Goal: Task Accomplishment & Management: Manage account settings

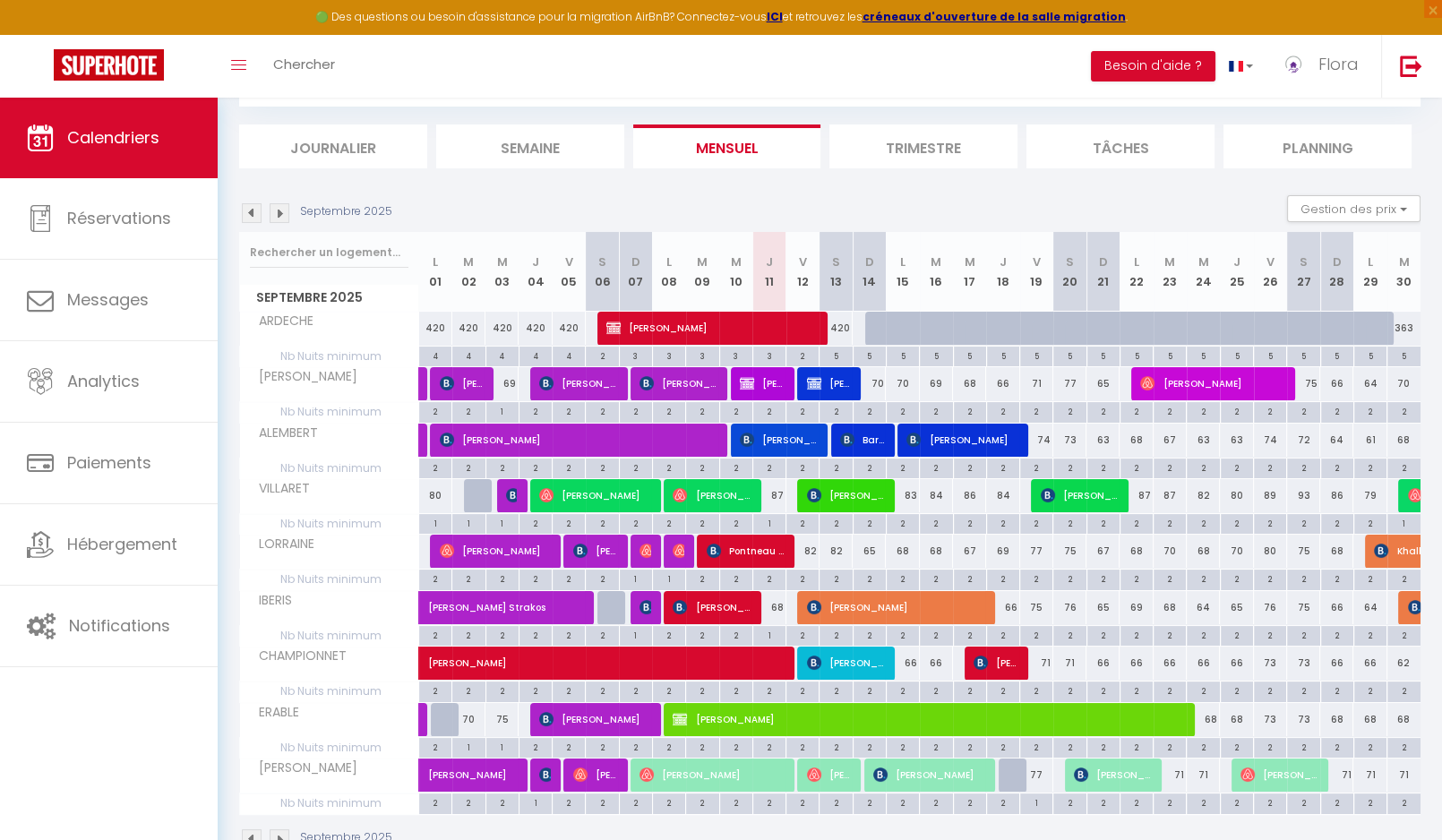
click at [511, 216] on div "Septembre 2025 Gestion des prix Nb Nuits minimum Règles Disponibilité" at bounding box center [829, 214] width 1182 height 37
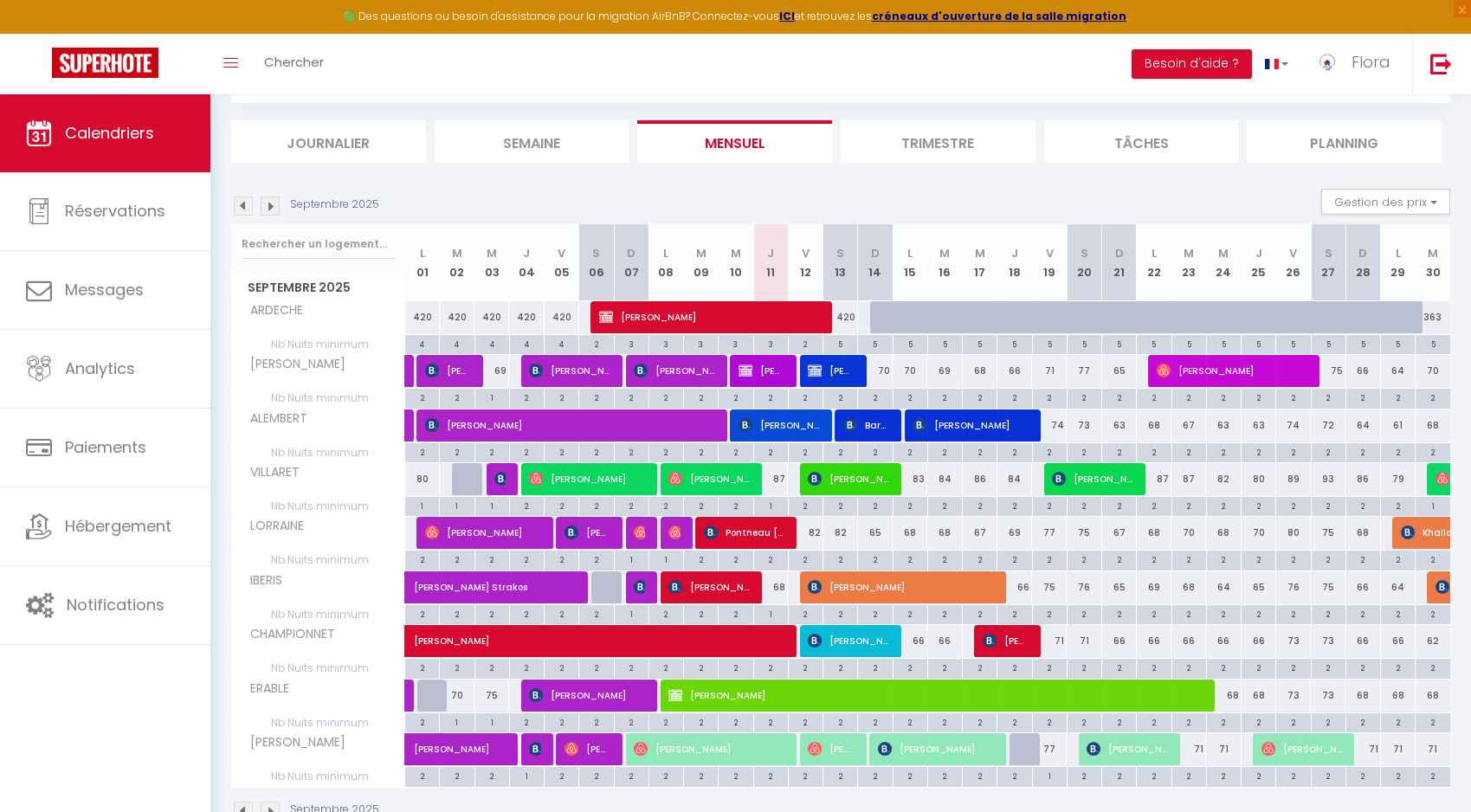
click at [242, 801] on img at bounding box center [242, 810] width 19 height 19
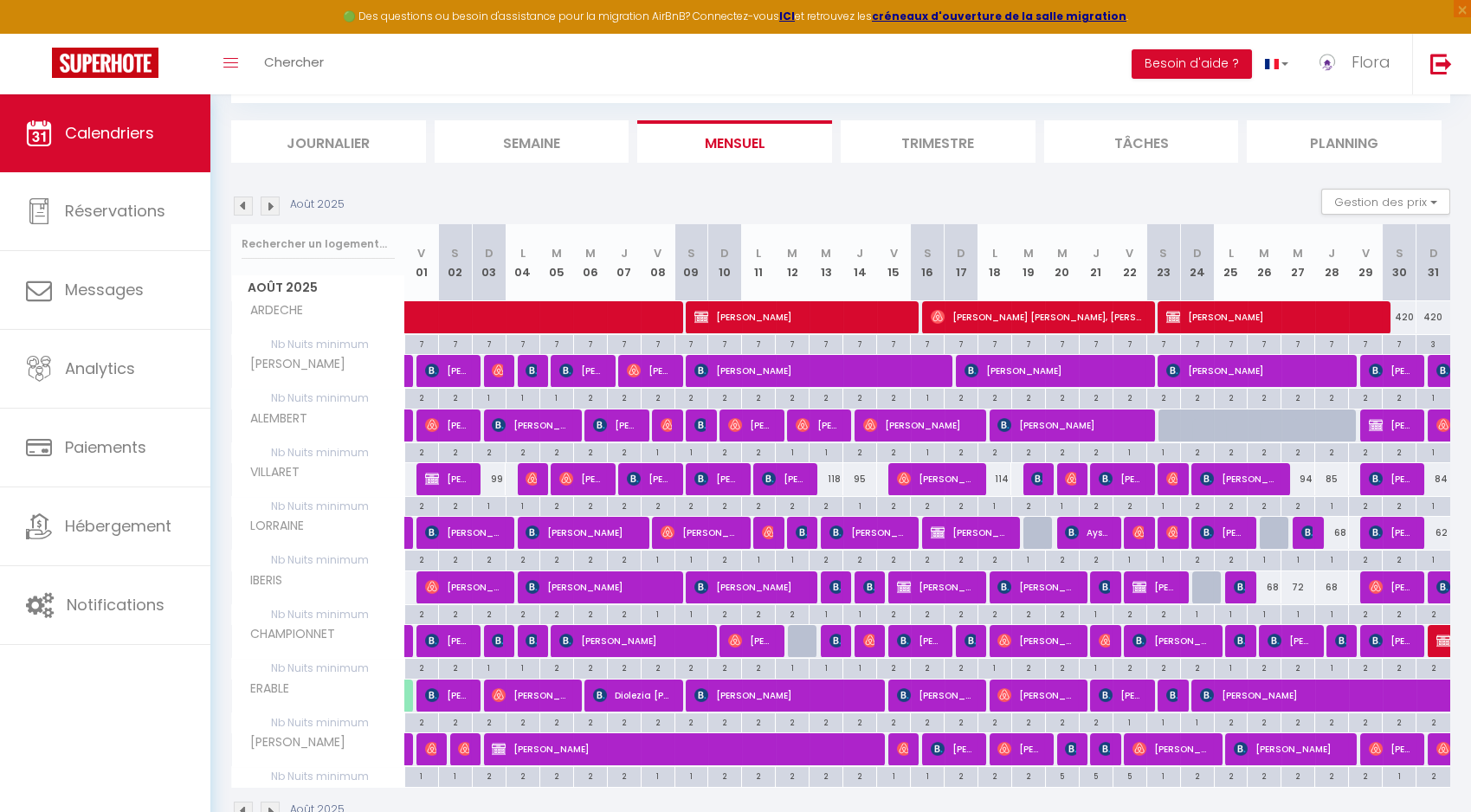
click at [270, 801] on img at bounding box center [269, 810] width 19 height 19
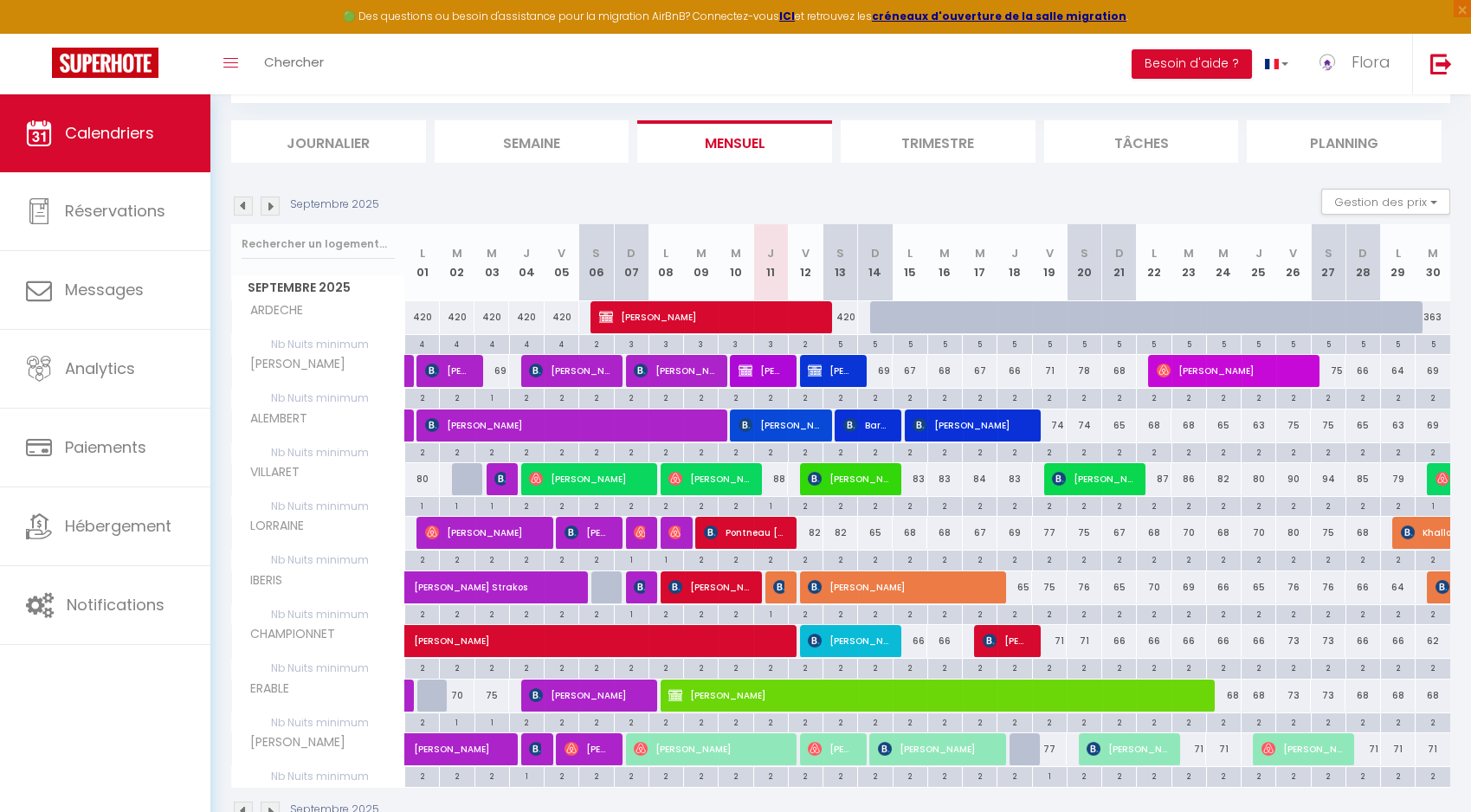
click at [278, 801] on img at bounding box center [269, 810] width 19 height 19
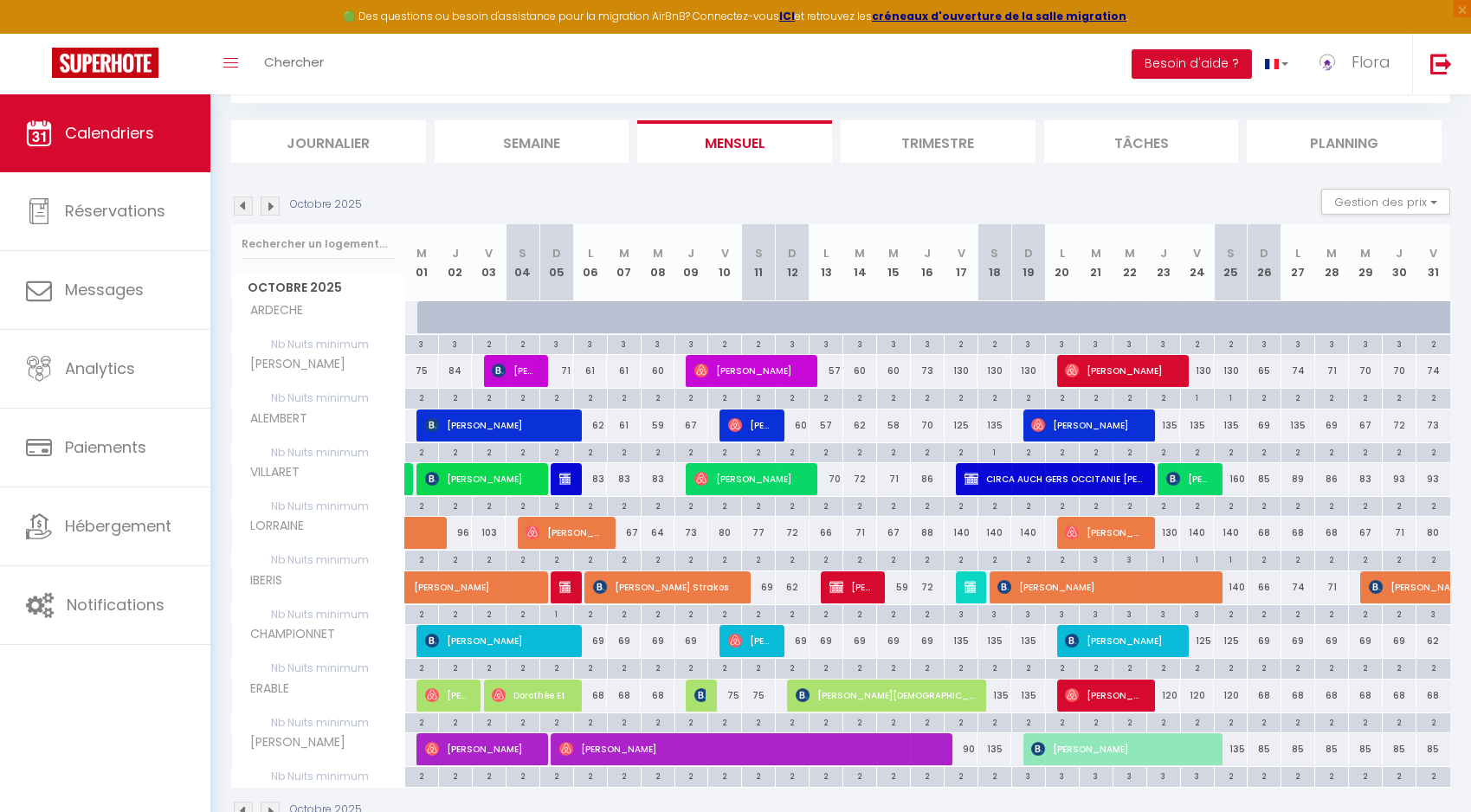
click at [243, 213] on img at bounding box center [242, 206] width 19 height 19
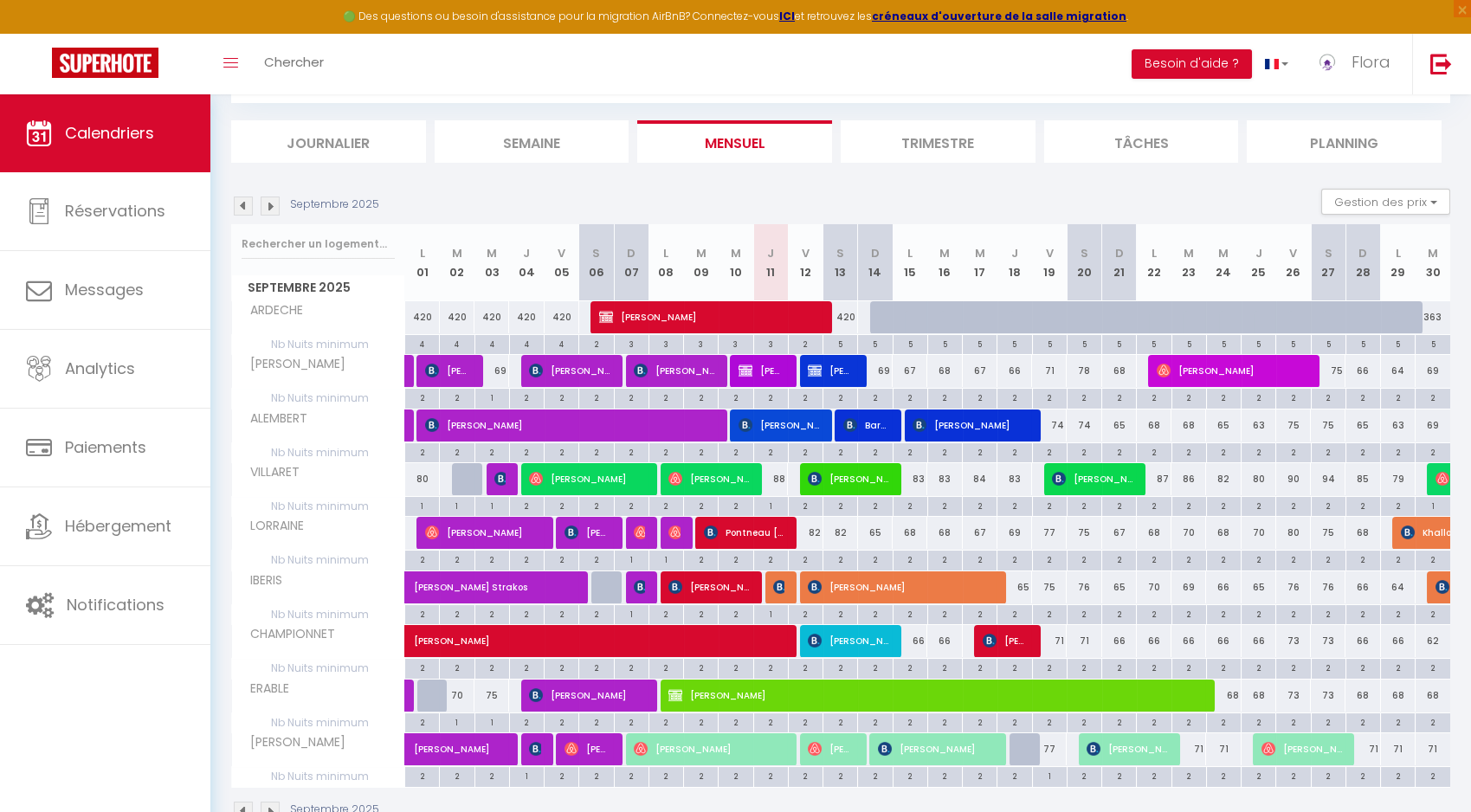
click at [591, 477] on span "[PERSON_NAME]" at bounding box center [586, 478] width 115 height 33
select select "OK"
select select "0"
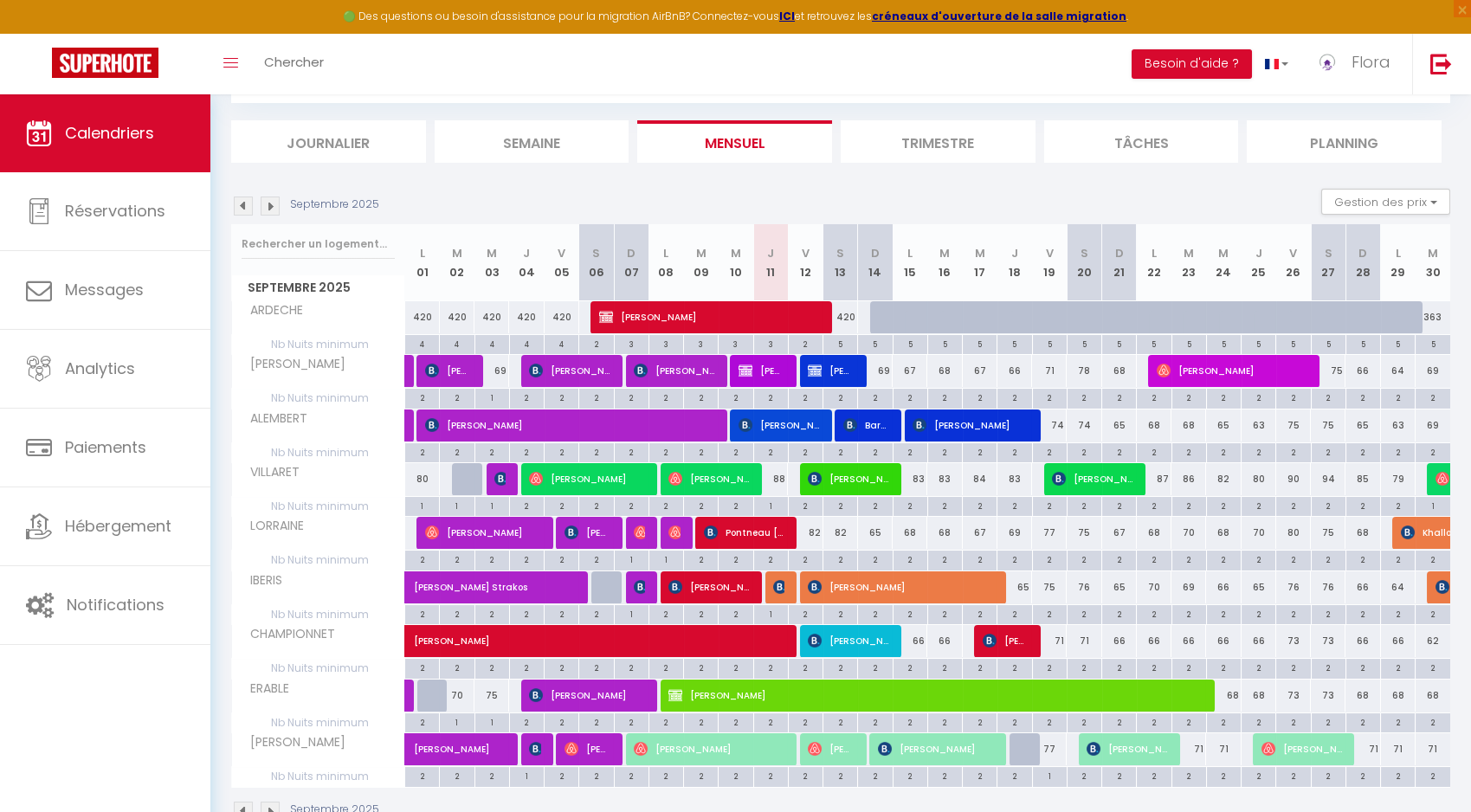
select select "1"
select select
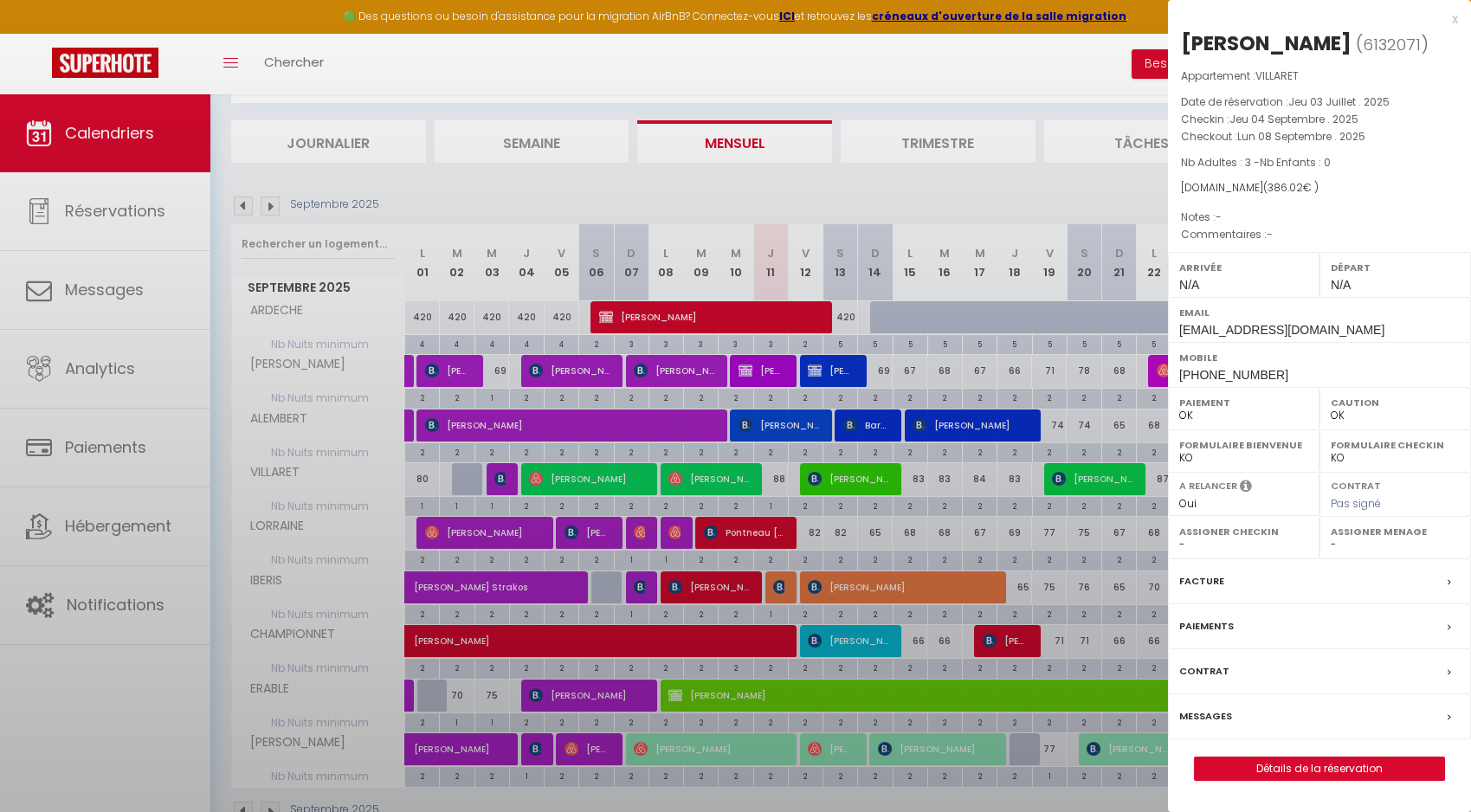
select select "37264"
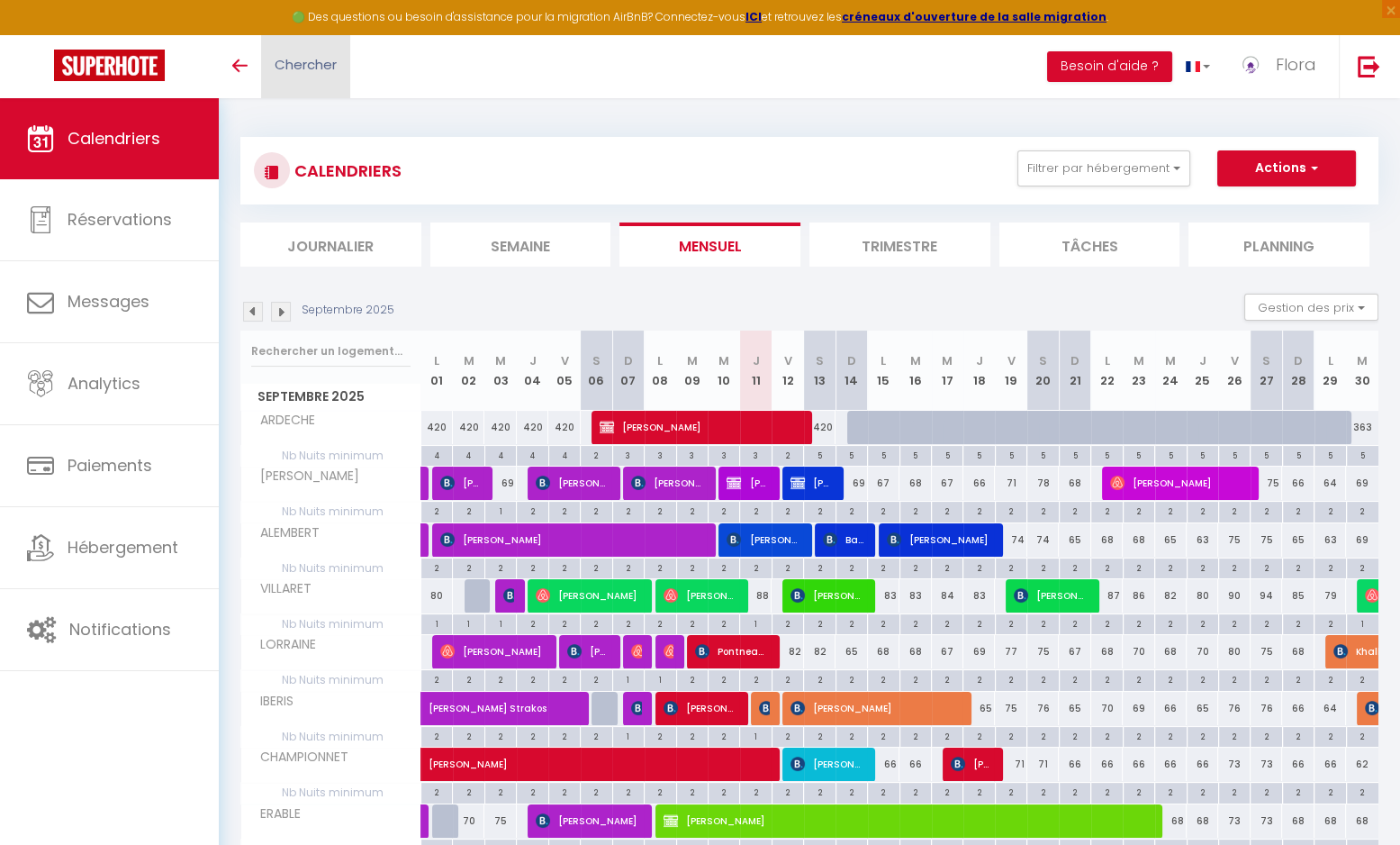
click at [318, 83] on link "Chercher" at bounding box center [306, 67] width 89 height 63
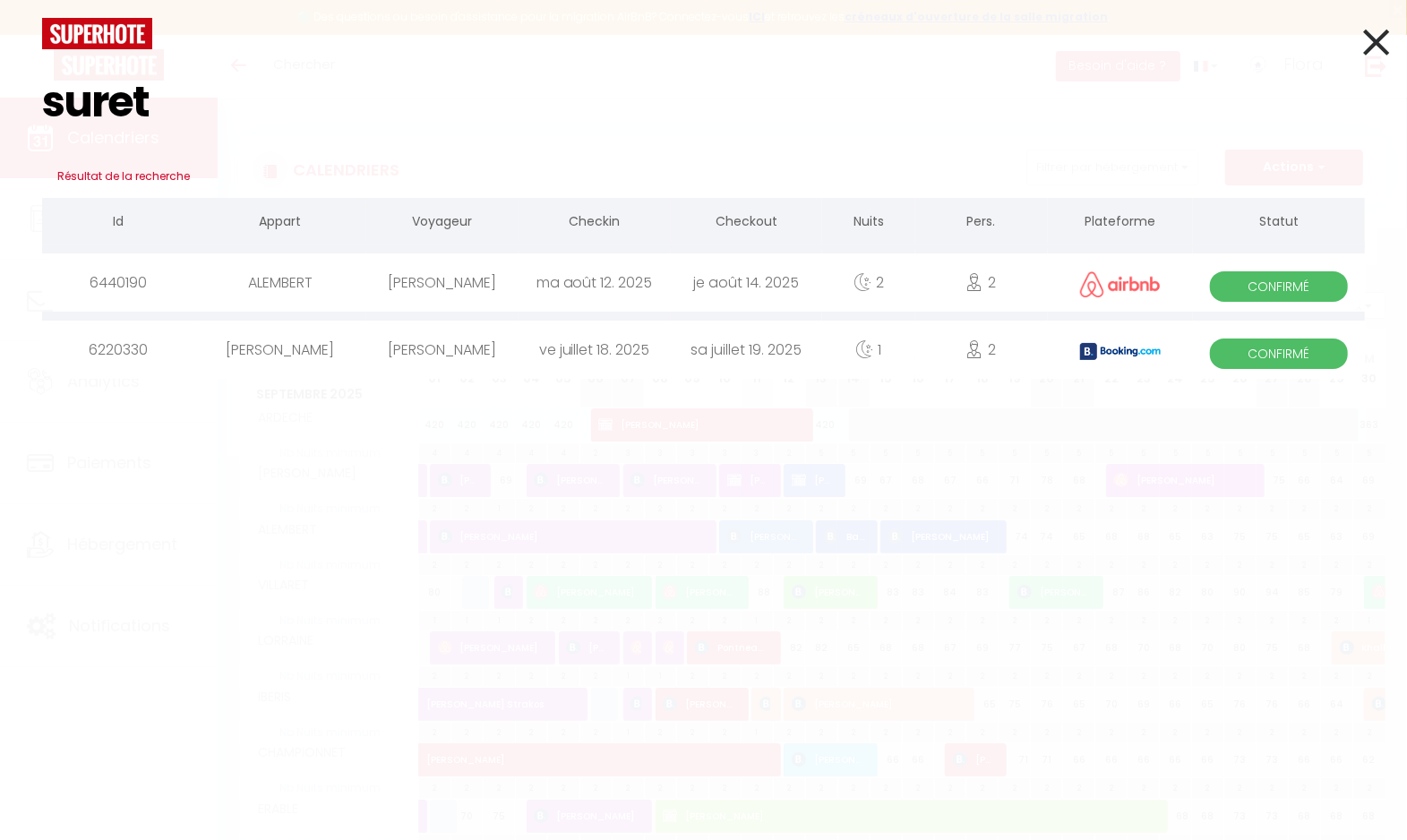
type input "sureta"
